Goal: Task Accomplishment & Management: Complete application form

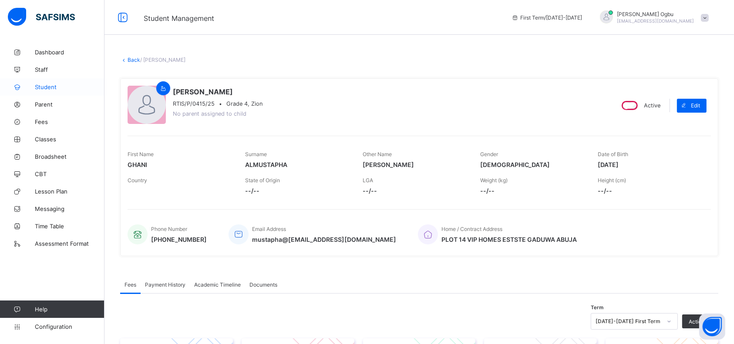
click at [43, 84] on span "Student" at bounding box center [70, 87] width 70 height 7
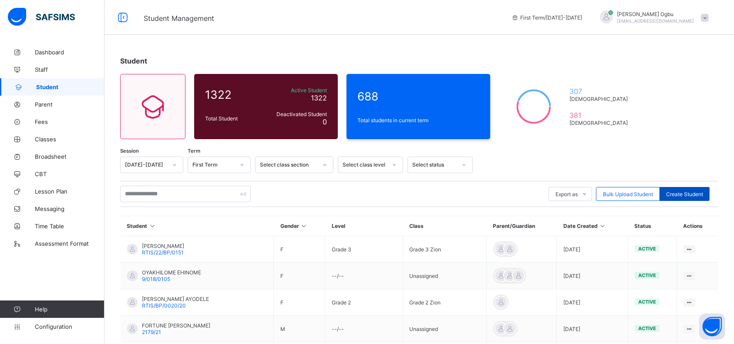
click at [697, 190] on div "Create Student" at bounding box center [685, 194] width 50 height 14
select select "**"
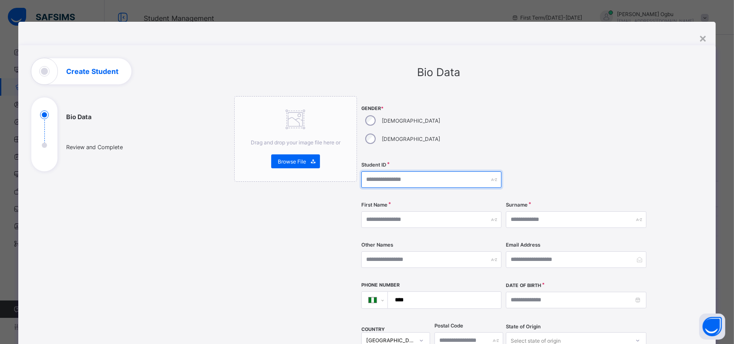
click at [384, 172] on input "text" at bounding box center [431, 180] width 140 height 17
type input "**********"
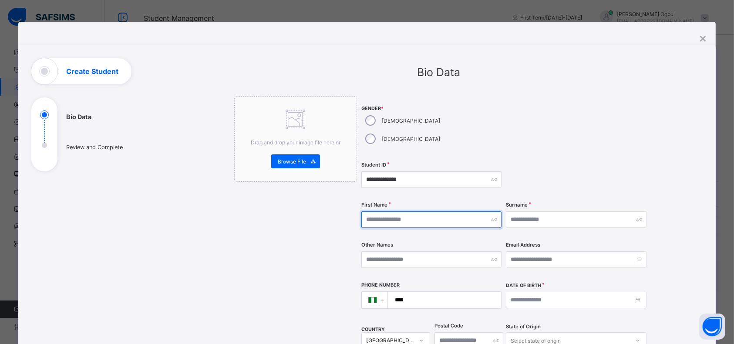
click at [454, 212] on input "text" at bounding box center [431, 220] width 140 height 17
type input "*"
type input "*********"
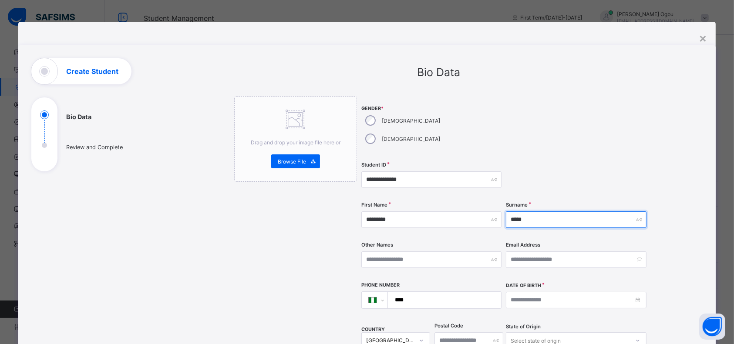
type input "*****"
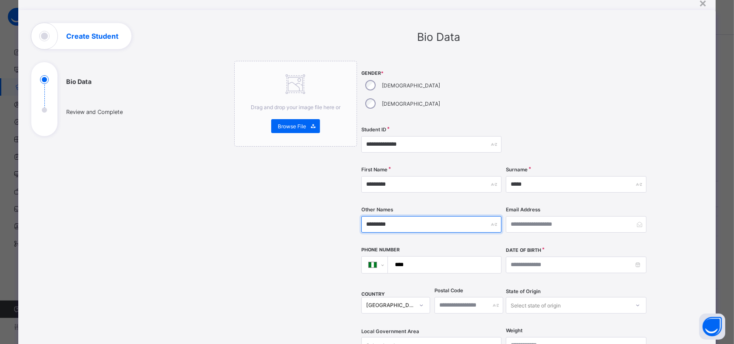
scroll to position [79, 0]
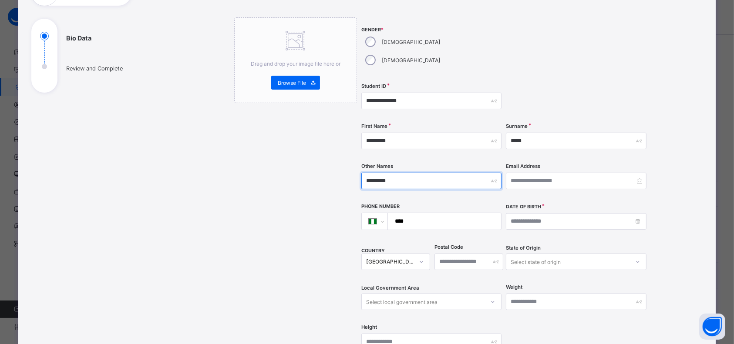
type input "*********"
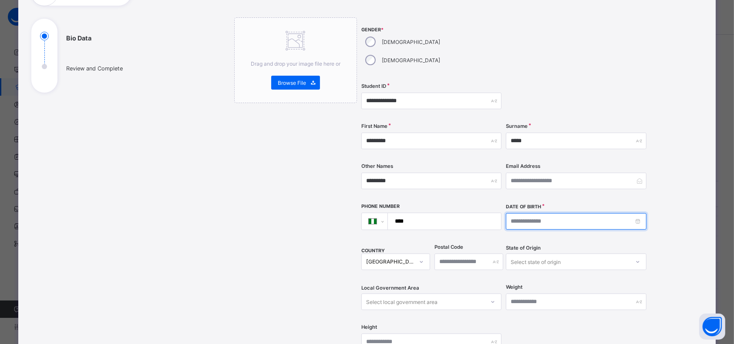
click at [538, 213] on input at bounding box center [576, 221] width 140 height 17
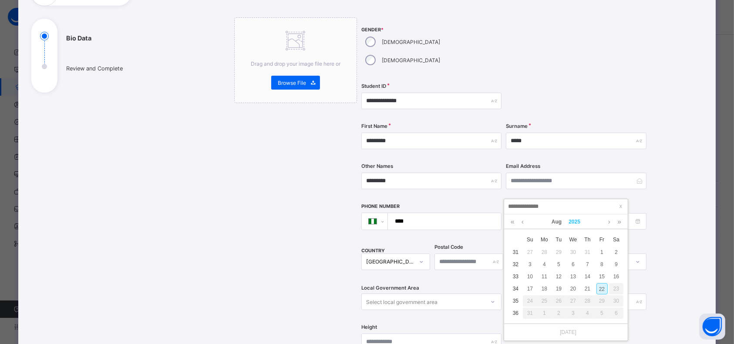
click at [572, 219] on link "2025" at bounding box center [574, 222] width 19 height 15
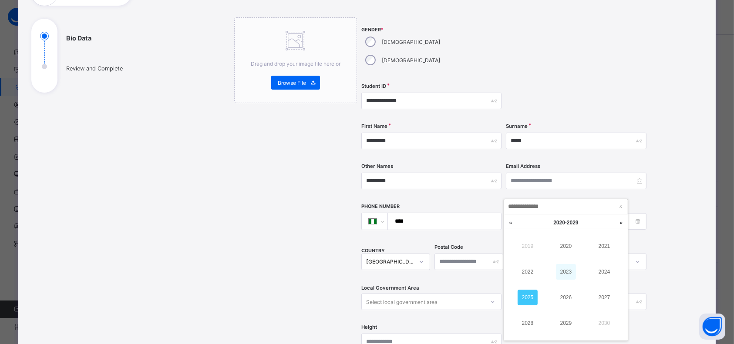
click at [568, 272] on link "2023" at bounding box center [566, 272] width 20 height 16
click at [618, 287] on div "26" at bounding box center [616, 288] width 11 height 11
type input "**********"
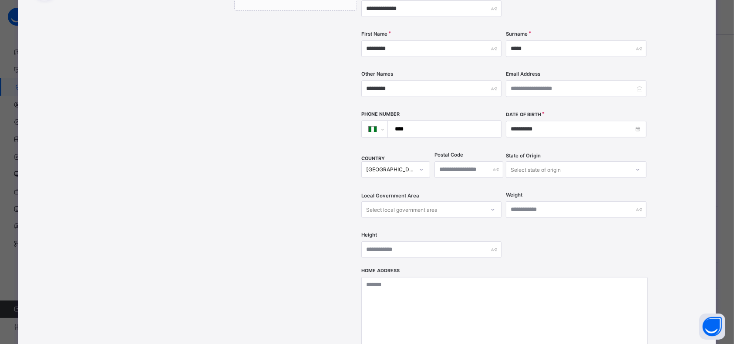
scroll to position [176, 0]
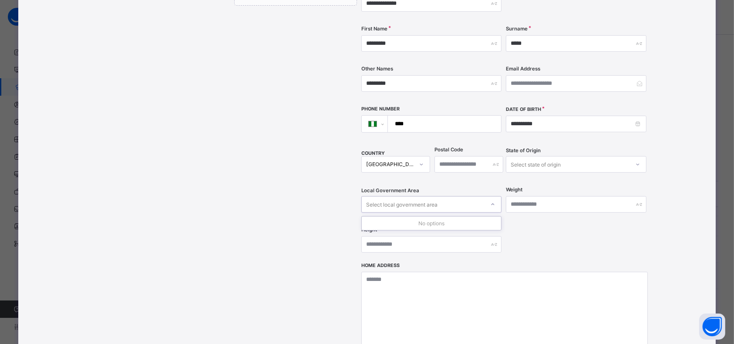
click at [431, 196] on div "Select local government area" at bounding box center [401, 204] width 71 height 17
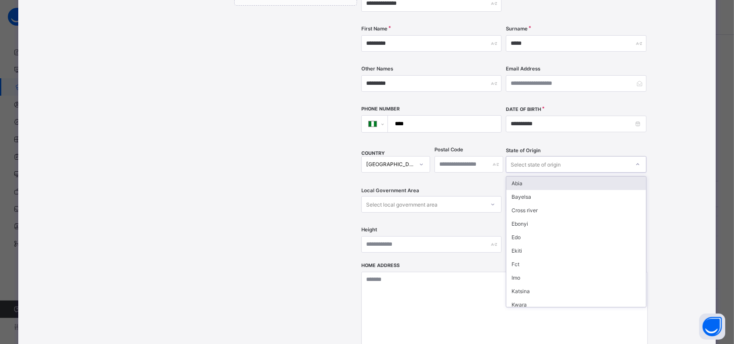
click at [548, 156] on div "Select state of origin" at bounding box center [536, 164] width 50 height 17
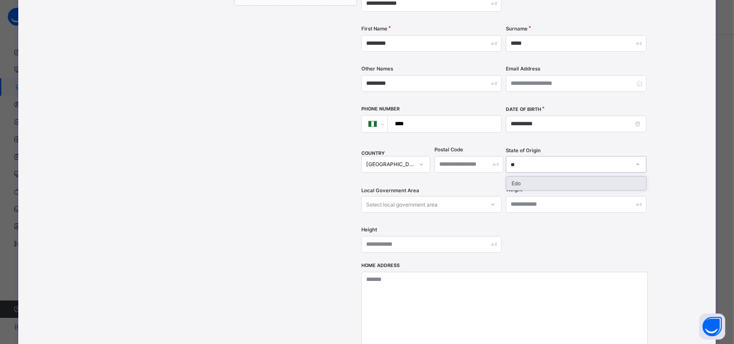
type input "***"
click at [550, 177] on div "Edo" at bounding box center [575, 183] width 139 height 13
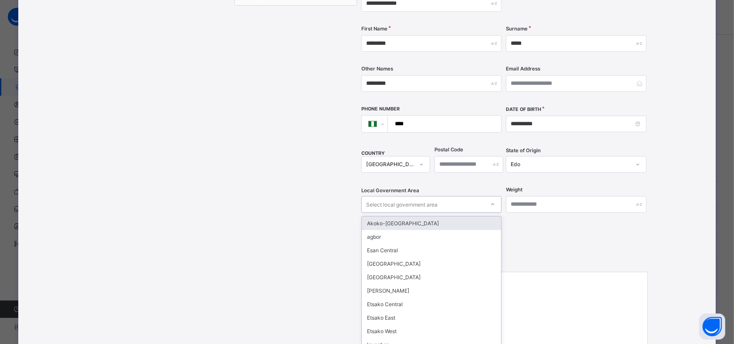
click at [469, 199] on div "Select local government area" at bounding box center [423, 205] width 123 height 12
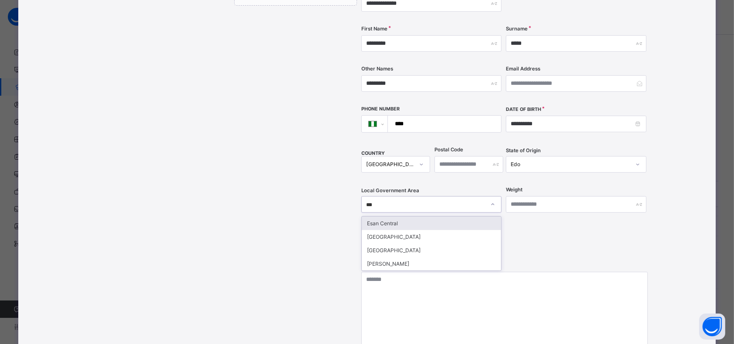
type input "****"
click at [394, 217] on div "Esan Central" at bounding box center [431, 223] width 139 height 13
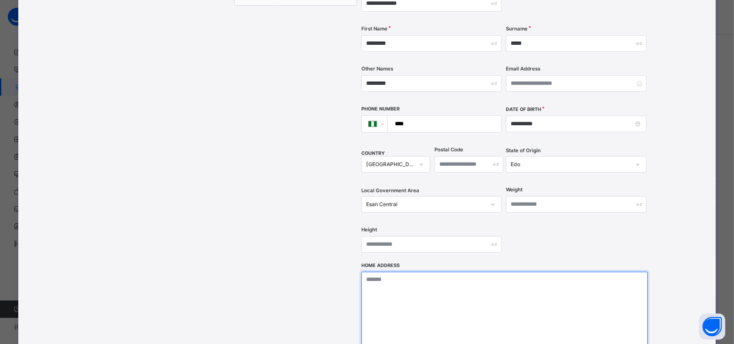
click at [392, 272] on textarea at bounding box center [504, 315] width 286 height 87
type textarea "**********"
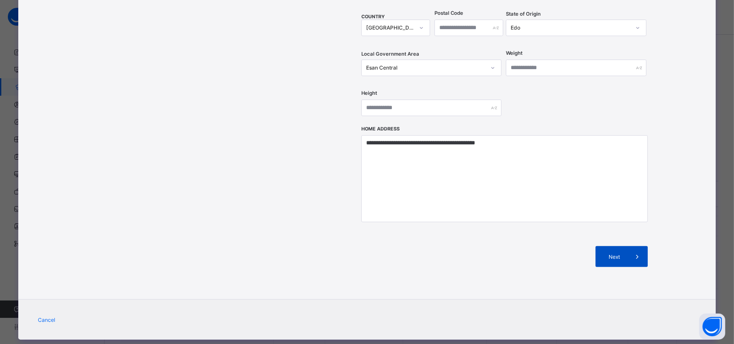
click at [621, 246] on div "Next" at bounding box center [622, 256] width 52 height 21
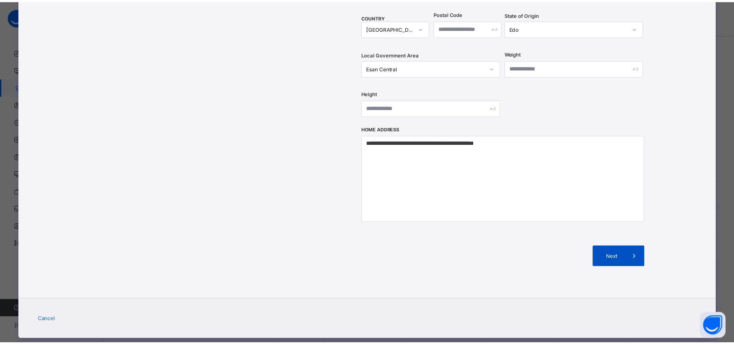
scroll to position [103, 0]
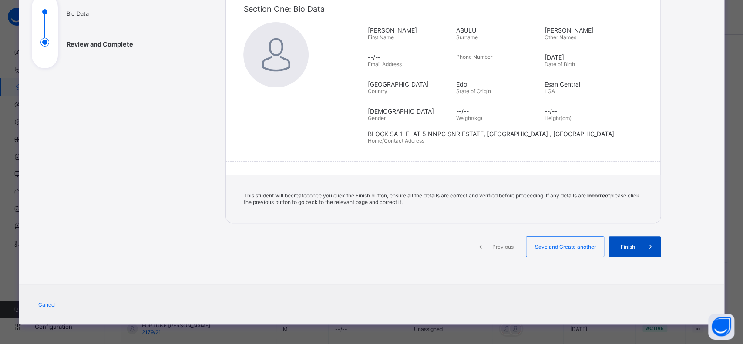
click at [630, 245] on span "Finish" at bounding box center [627, 247] width 25 height 7
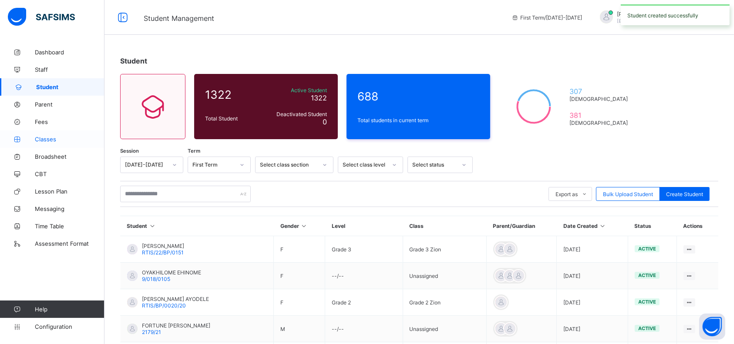
click at [44, 139] on span "Classes" at bounding box center [70, 139] width 70 height 7
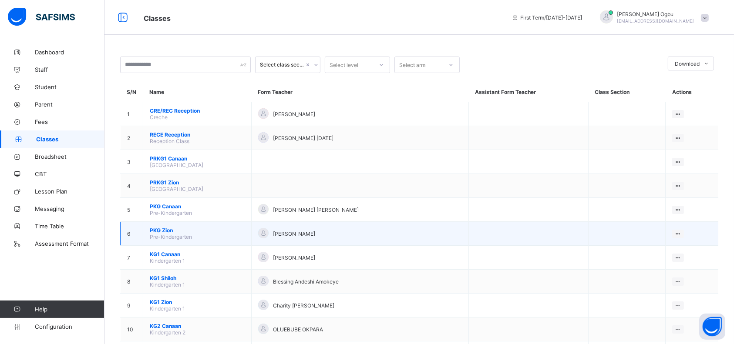
click at [168, 227] on span "PKG Zion" at bounding box center [197, 230] width 95 height 7
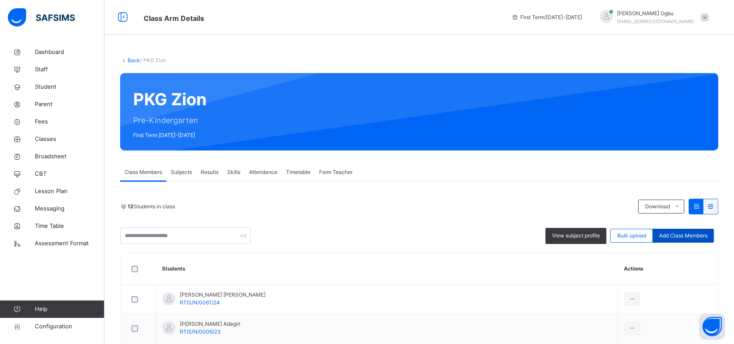
click at [680, 237] on span "Add Class Members" at bounding box center [683, 236] width 48 height 8
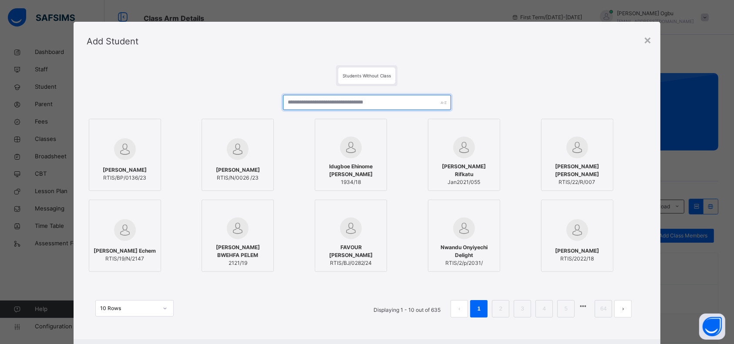
click at [348, 101] on input "text" at bounding box center [367, 102] width 168 height 15
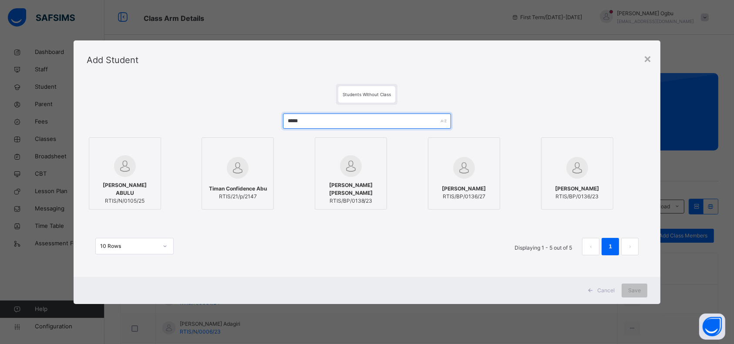
type input "*****"
click at [124, 190] on span "PRISCILLA MYRA NELE ABULU" at bounding box center [125, 190] width 63 height 16
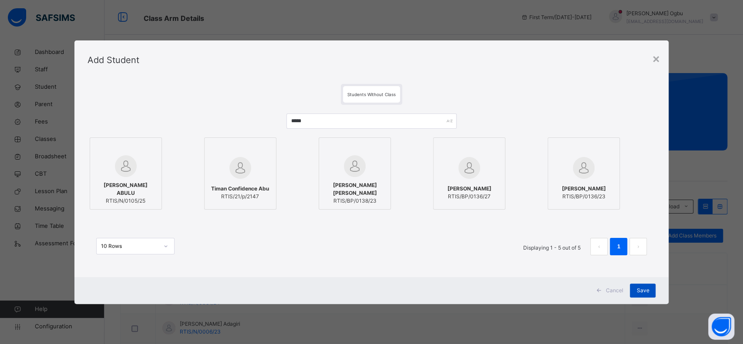
click at [641, 293] on span "Save" at bounding box center [642, 291] width 13 height 8
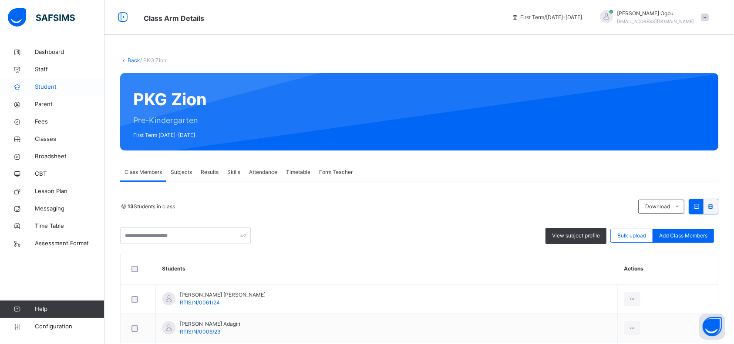
click at [51, 85] on span "Student" at bounding box center [70, 87] width 70 height 9
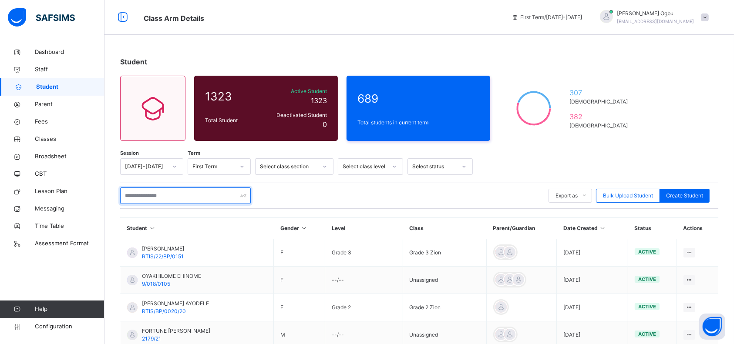
click at [169, 197] on input "text" at bounding box center [185, 196] width 131 height 17
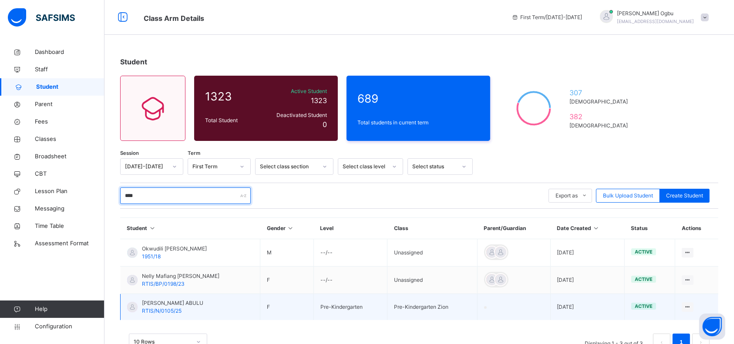
type input "****"
click at [155, 308] on span "RTIS/N/0105/25" at bounding box center [162, 311] width 40 height 7
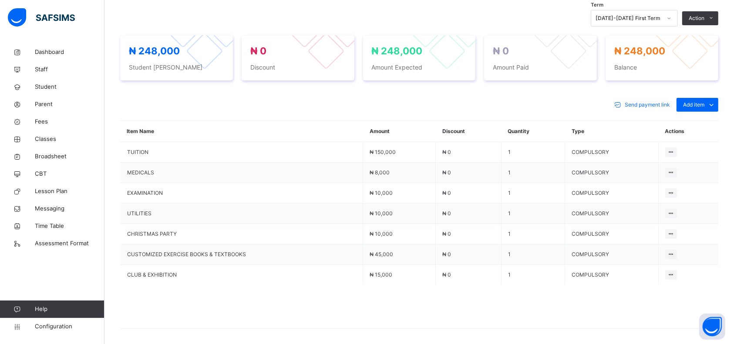
scroll to position [314, 0]
click at [704, 100] on span "Add item" at bounding box center [693, 104] width 21 height 8
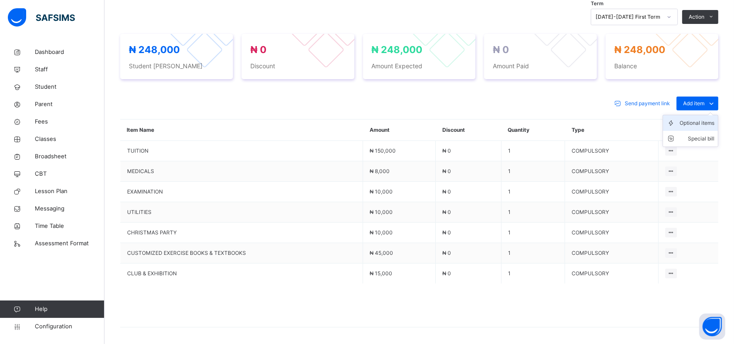
click at [699, 122] on div "Optional items" at bounding box center [697, 123] width 35 height 9
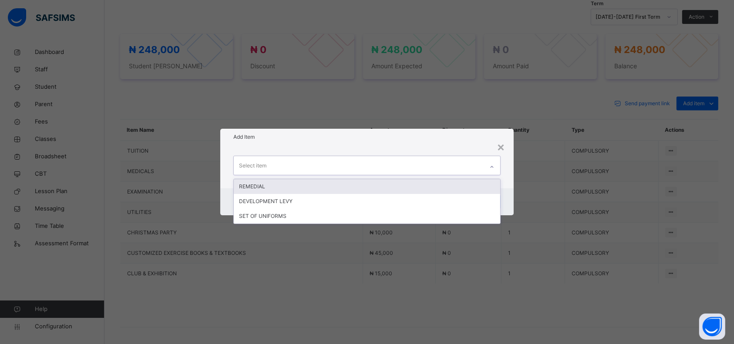
click at [392, 184] on div "REMEDIAL" at bounding box center [367, 186] width 266 height 15
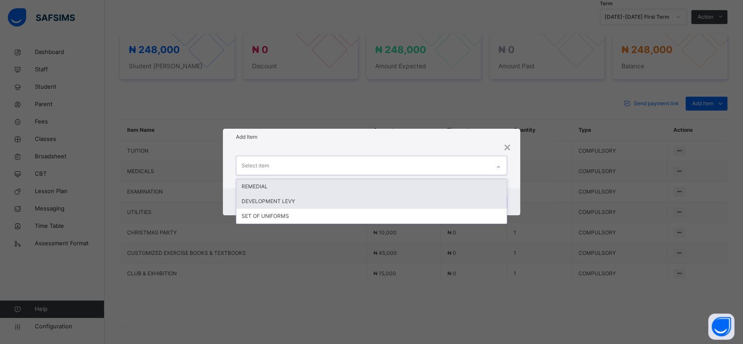
click at [433, 201] on div "DEVELOPMENT LEVY" at bounding box center [371, 201] width 270 height 15
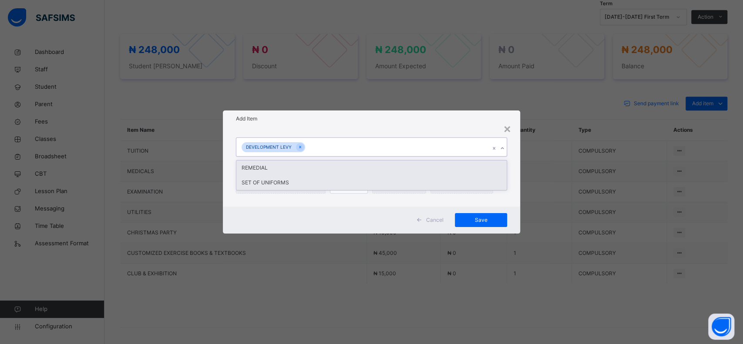
click at [398, 184] on div "SET OF UNIFORMS" at bounding box center [371, 182] width 270 height 15
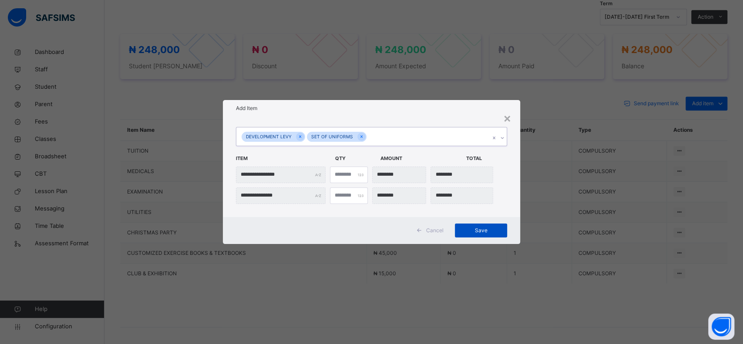
click at [475, 228] on span "Save" at bounding box center [480, 231] width 39 height 8
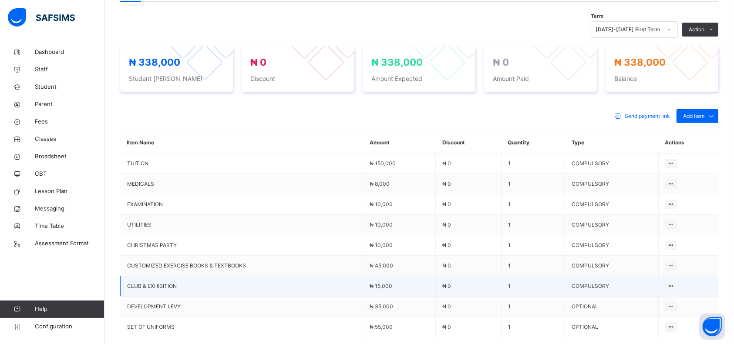
scroll to position [300, 0]
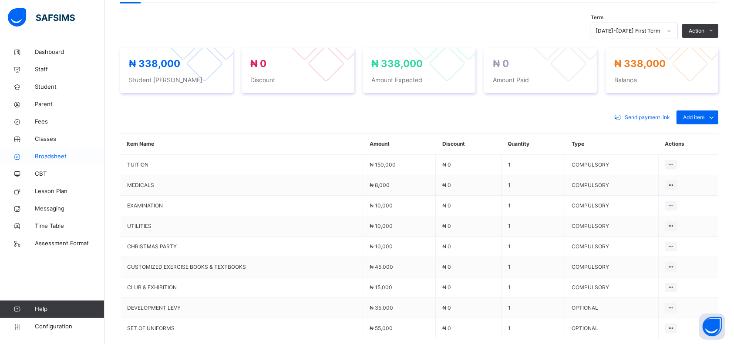
click at [56, 155] on span "Broadsheet" at bounding box center [70, 156] width 70 height 9
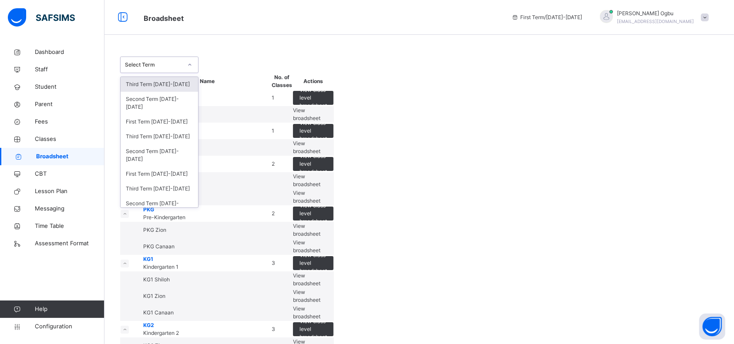
click at [174, 64] on div "Select Term" at bounding box center [153, 65] width 57 height 8
click at [151, 137] on div "Third Term 2024-2025" at bounding box center [159, 136] width 77 height 15
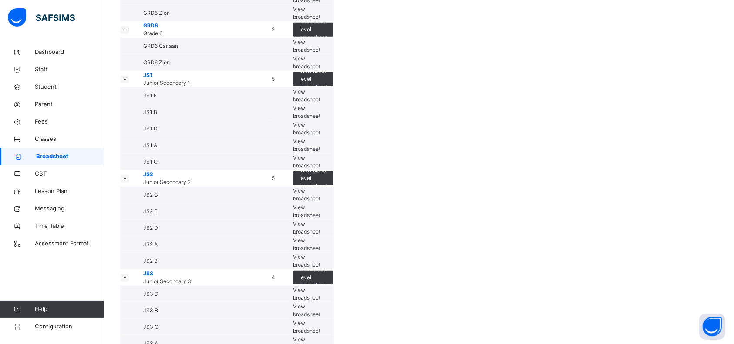
scroll to position [784, 0]
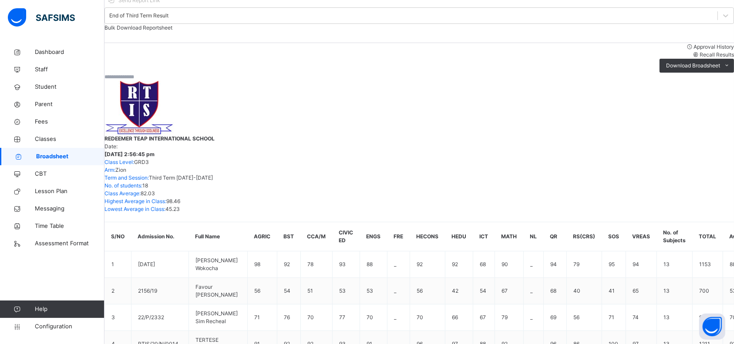
scroll to position [273, 0]
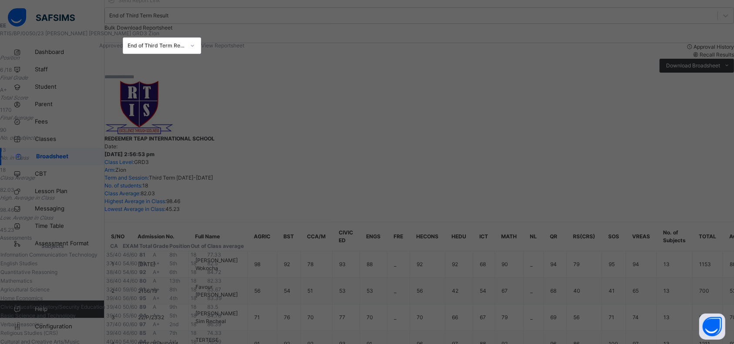
click at [244, 50] on div "View Reportsheet" at bounding box center [222, 46] width 43 height 8
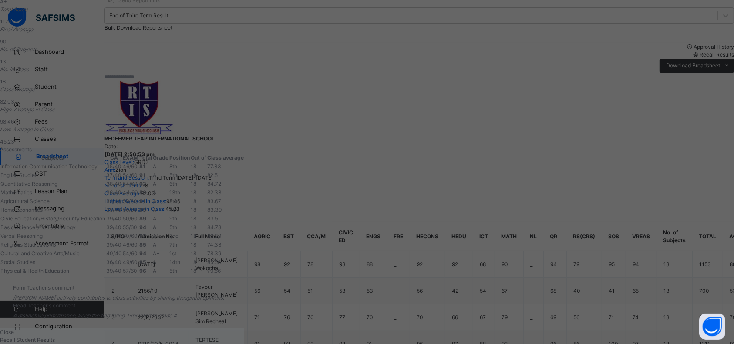
scroll to position [244, 0]
click at [14, 329] on span "Close" at bounding box center [7, 332] width 14 height 7
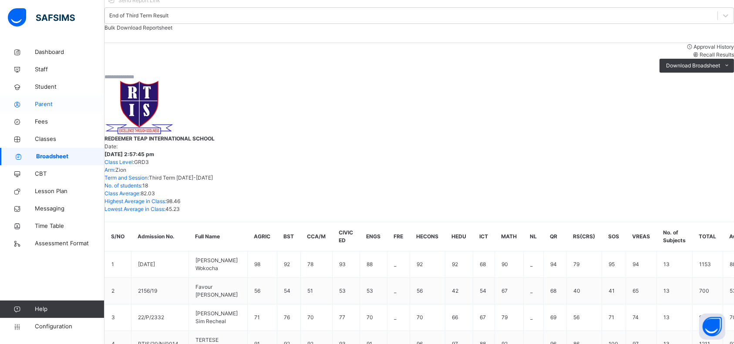
click at [38, 102] on span "Parent" at bounding box center [70, 104] width 70 height 9
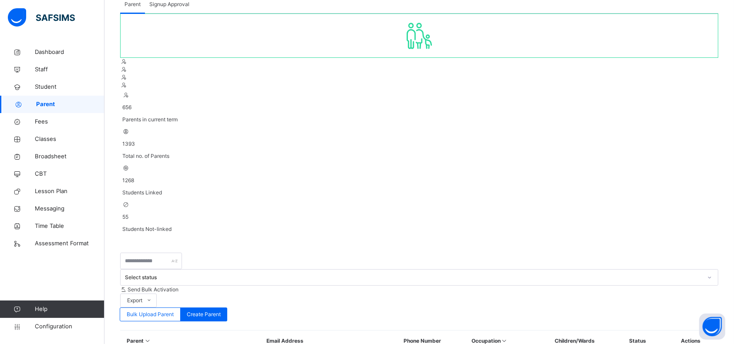
scroll to position [50, 0]
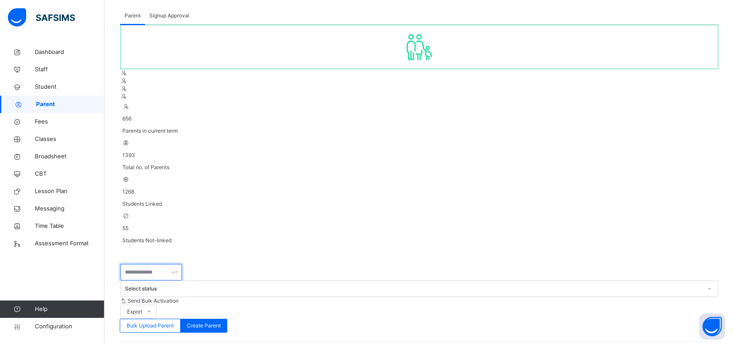
click at [151, 264] on input "text" at bounding box center [151, 272] width 62 height 17
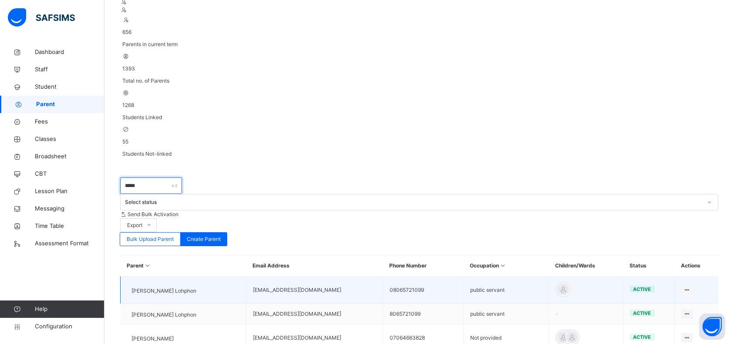
scroll to position [62, 0]
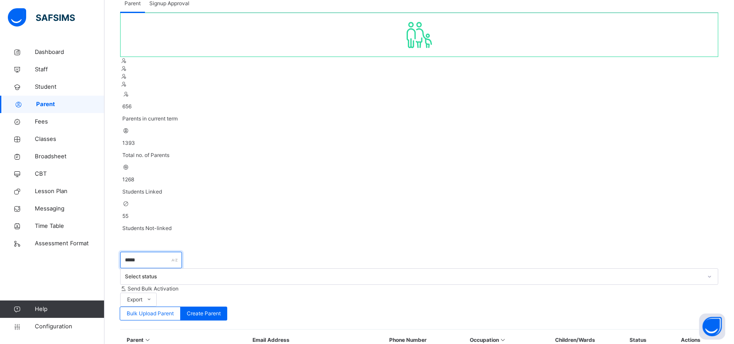
click at [158, 252] on input "*****" at bounding box center [151, 260] width 62 height 17
type input "*"
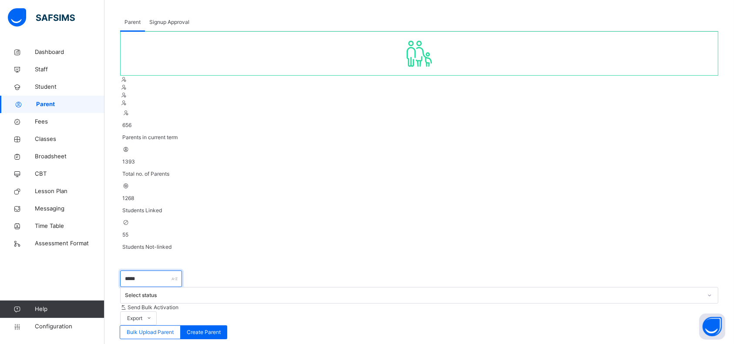
scroll to position [0, 0]
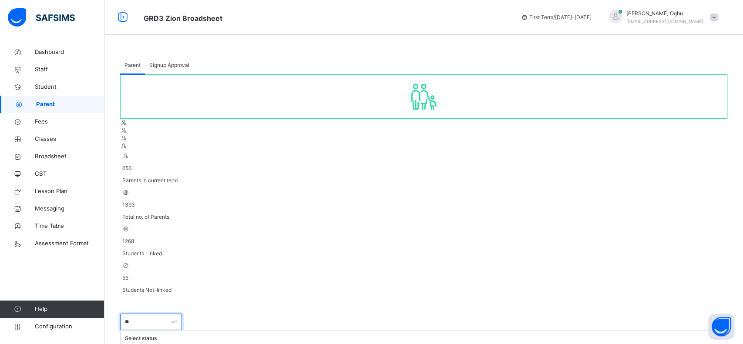
type input "*"
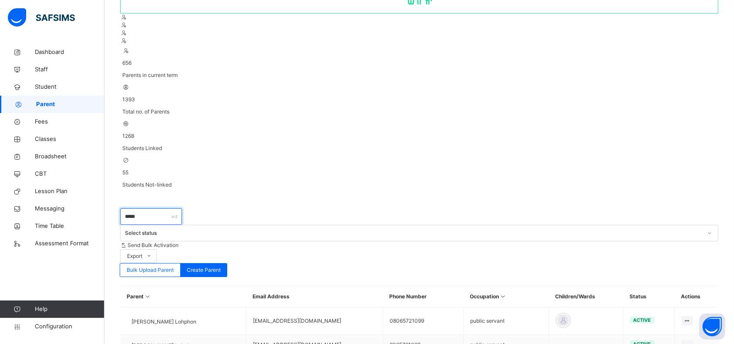
scroll to position [106, 0]
type input "*****"
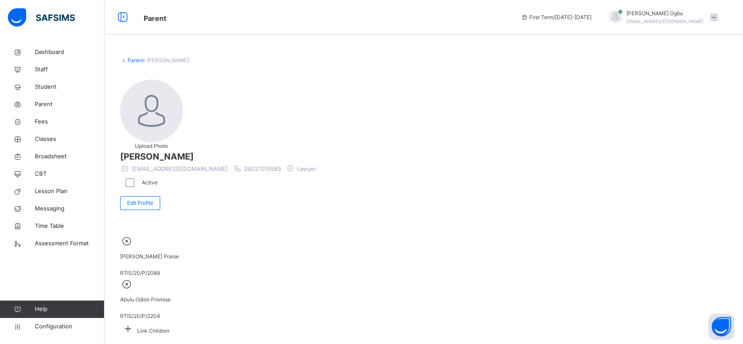
click at [136, 322] on icon at bounding box center [128, 328] width 16 height 13
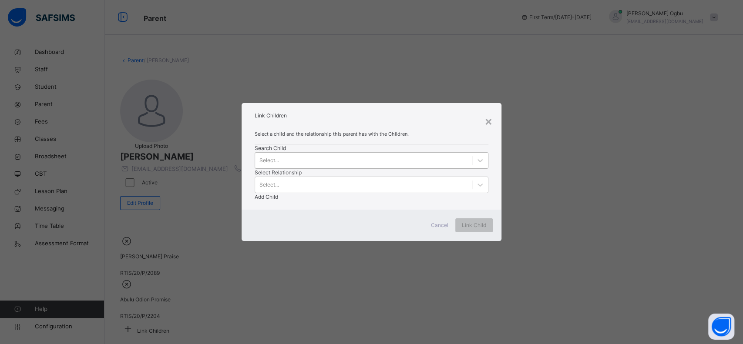
click at [273, 165] on div "Select..." at bounding box center [269, 161] width 20 height 8
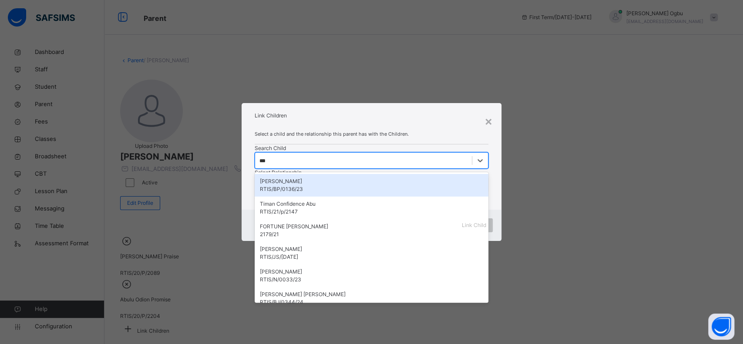
type input "****"
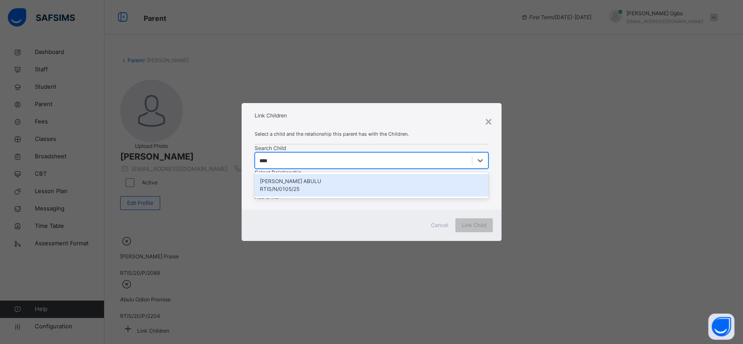
click at [297, 193] on div "RTIS/N/0105/25" at bounding box center [371, 189] width 223 height 8
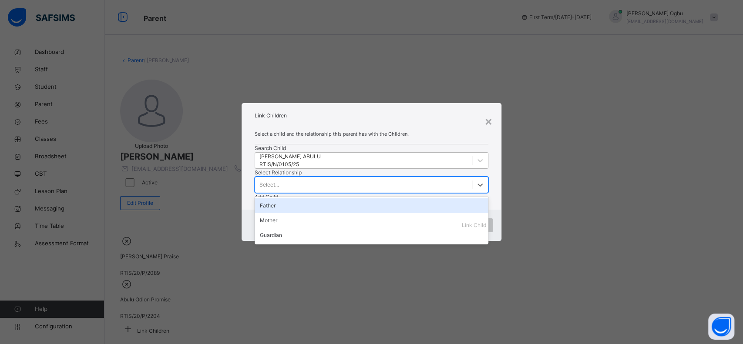
click at [365, 178] on div "Select..." at bounding box center [363, 184] width 217 height 13
click at [359, 199] on div "Father" at bounding box center [372, 206] width 234 height 15
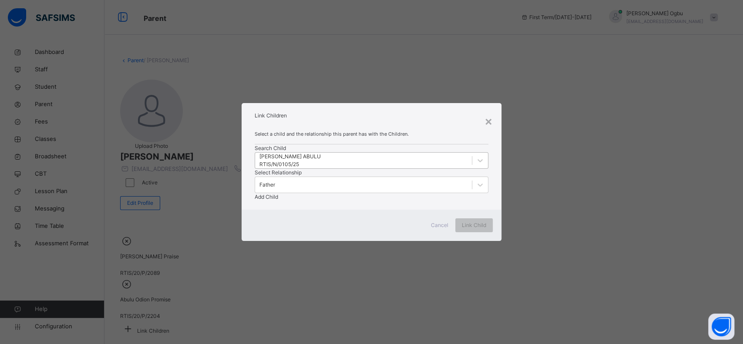
click at [278, 194] on span "Add Child" at bounding box center [267, 197] width 24 height 7
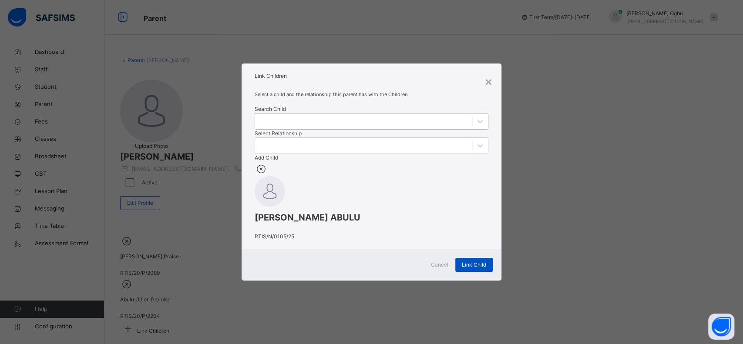
click at [476, 269] on span "Link Child" at bounding box center [474, 265] width 24 height 8
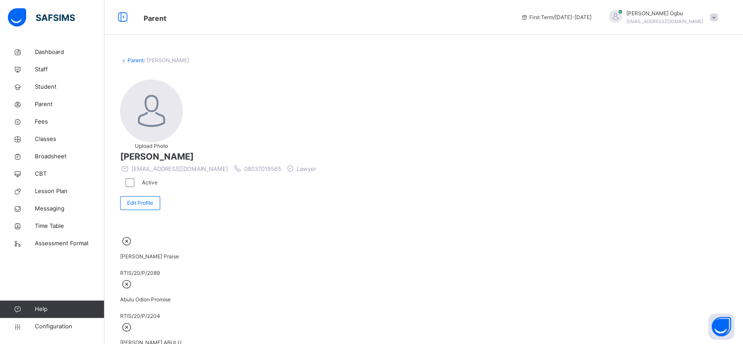
click at [132, 61] on link "Parent" at bounding box center [136, 60] width 16 height 7
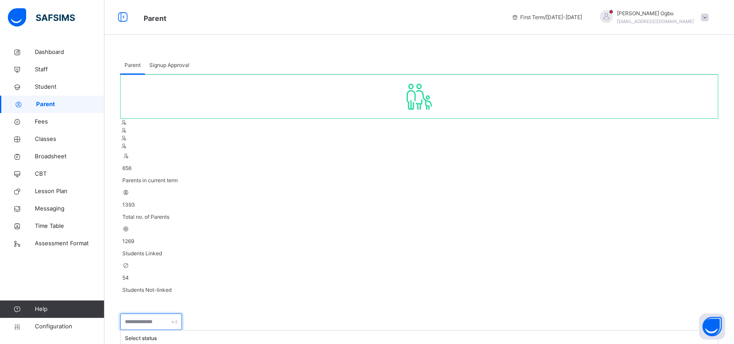
click at [132, 314] on input "text" at bounding box center [151, 322] width 62 height 17
type input "*****"
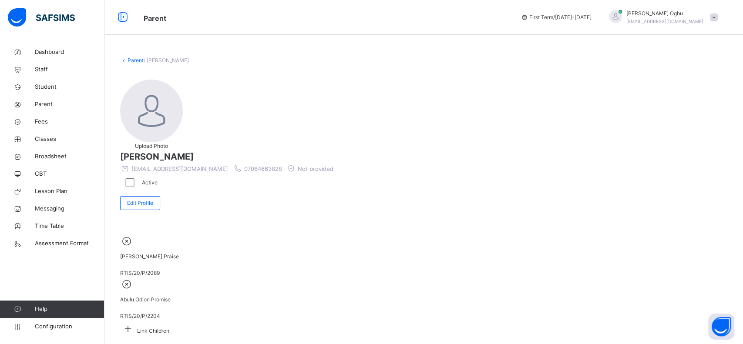
click at [517, 320] on div "Link Children" at bounding box center [423, 328] width 607 height 17
click at [136, 328] on span at bounding box center [128, 331] width 16 height 7
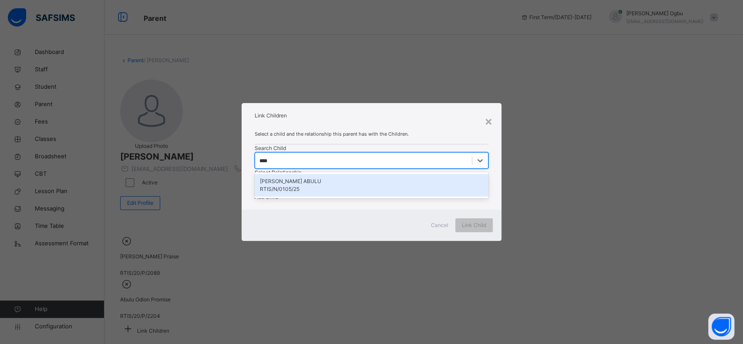
type input "*****"
click at [303, 193] on div "RTIS/N/0105/25" at bounding box center [371, 189] width 223 height 8
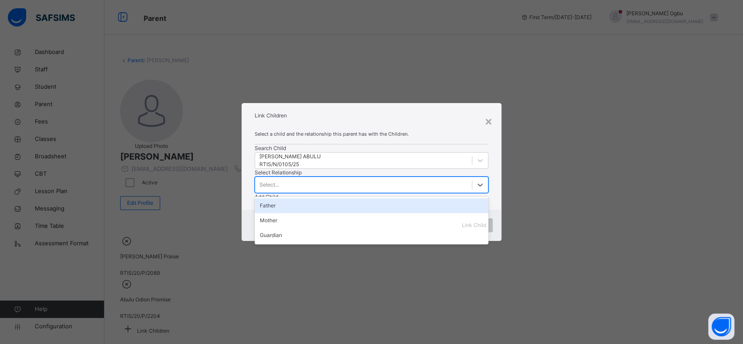
click at [359, 213] on div "Mother" at bounding box center [372, 220] width 234 height 15
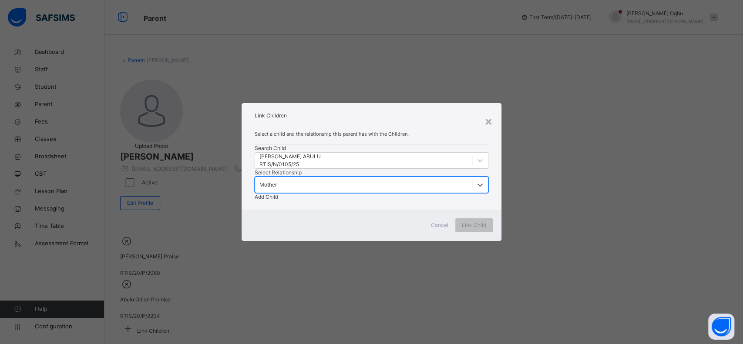
click at [278, 194] on span "Add Child" at bounding box center [267, 197] width 24 height 7
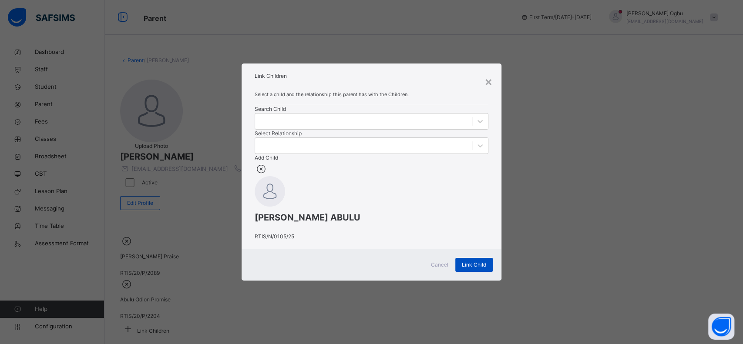
click at [474, 272] on div "Link Child" at bounding box center [473, 265] width 37 height 14
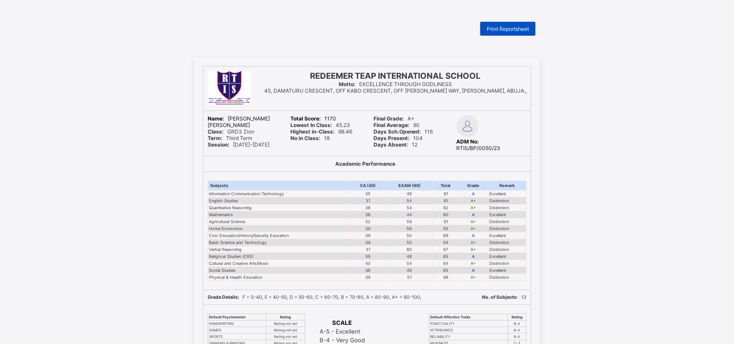
click at [508, 31] on span "Print Reportsheet" at bounding box center [508, 29] width 42 height 7
click at [653, 120] on div "REDEEMER TEAP INTERNATIONAL SCHOOL Motto: EXCELLENCE THROUGH GODLINESS 45, DAMA…" at bounding box center [367, 298] width 734 height 483
